Goal: Information Seeking & Learning: Learn about a topic

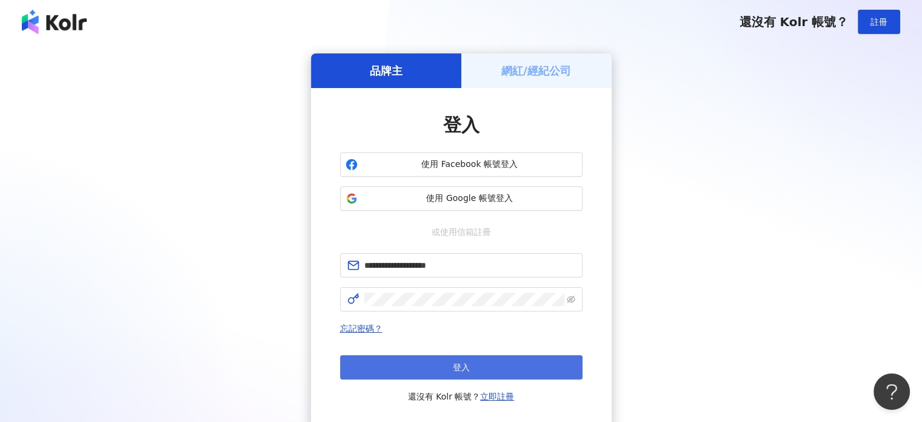
click at [510, 368] on button "登入" at bounding box center [461, 367] width 243 height 24
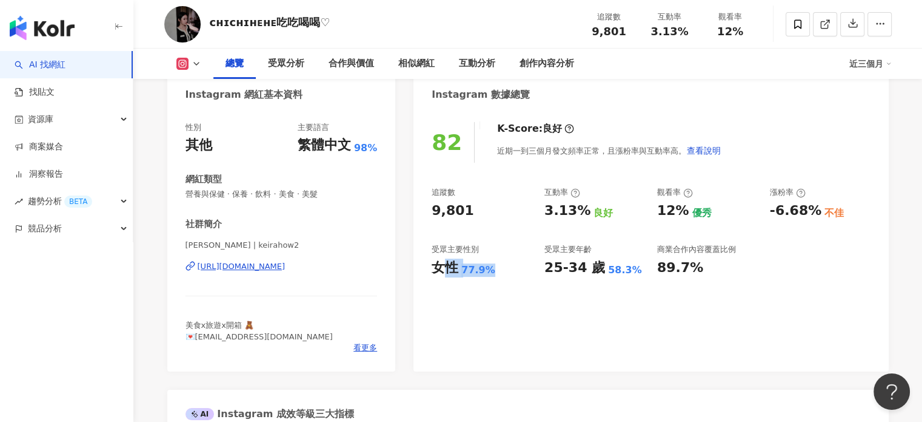
drag, startPoint x: 440, startPoint y: 269, endPoint x: 494, endPoint y: 275, distance: 54.9
click at [494, 275] on div "女性 77.9%" at bounding box center [482, 267] width 101 height 19
click at [457, 272] on div "女性" at bounding box center [445, 267] width 27 height 19
drag, startPoint x: 446, startPoint y: 271, endPoint x: 466, endPoint y: 201, distance: 72.6
click at [499, 271] on div "女性 77.9%" at bounding box center [482, 267] width 101 height 19
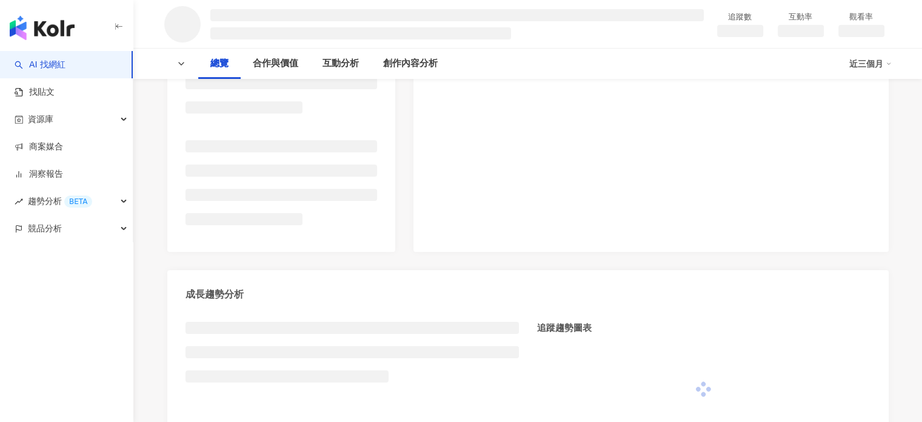
scroll to position [182, 0]
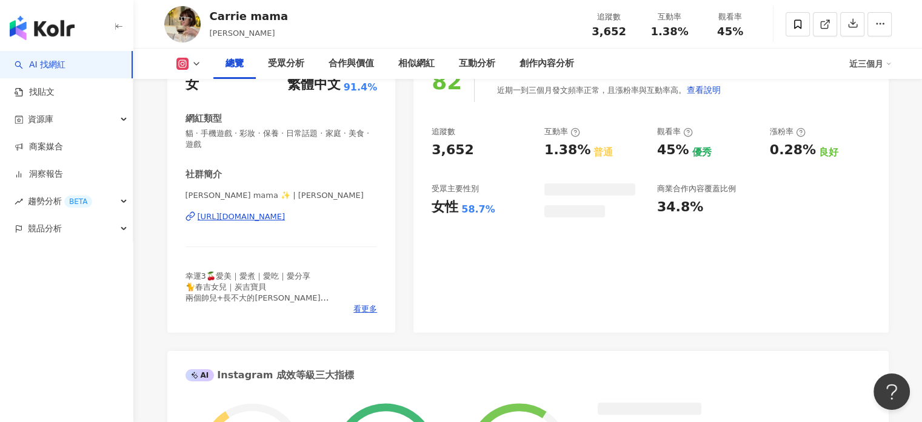
click at [495, 204] on div "女性 58.7%" at bounding box center [482, 207] width 101 height 19
click at [446, 208] on div "女性" at bounding box center [445, 207] width 27 height 19
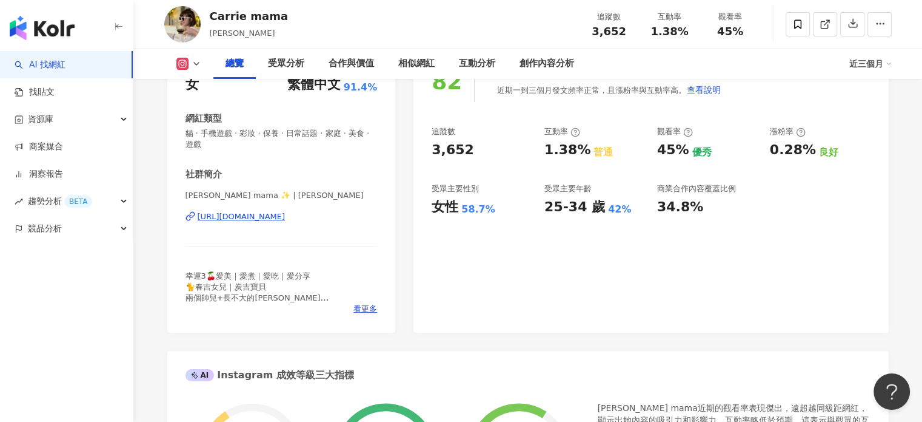
drag, startPoint x: 437, startPoint y: 207, endPoint x: 477, endPoint y: 207, distance: 40.0
click at [505, 207] on div "女性 58.7%" at bounding box center [482, 207] width 101 height 19
copy div "女性 58.7%"
